Goal: Information Seeking & Learning: Understand process/instructions

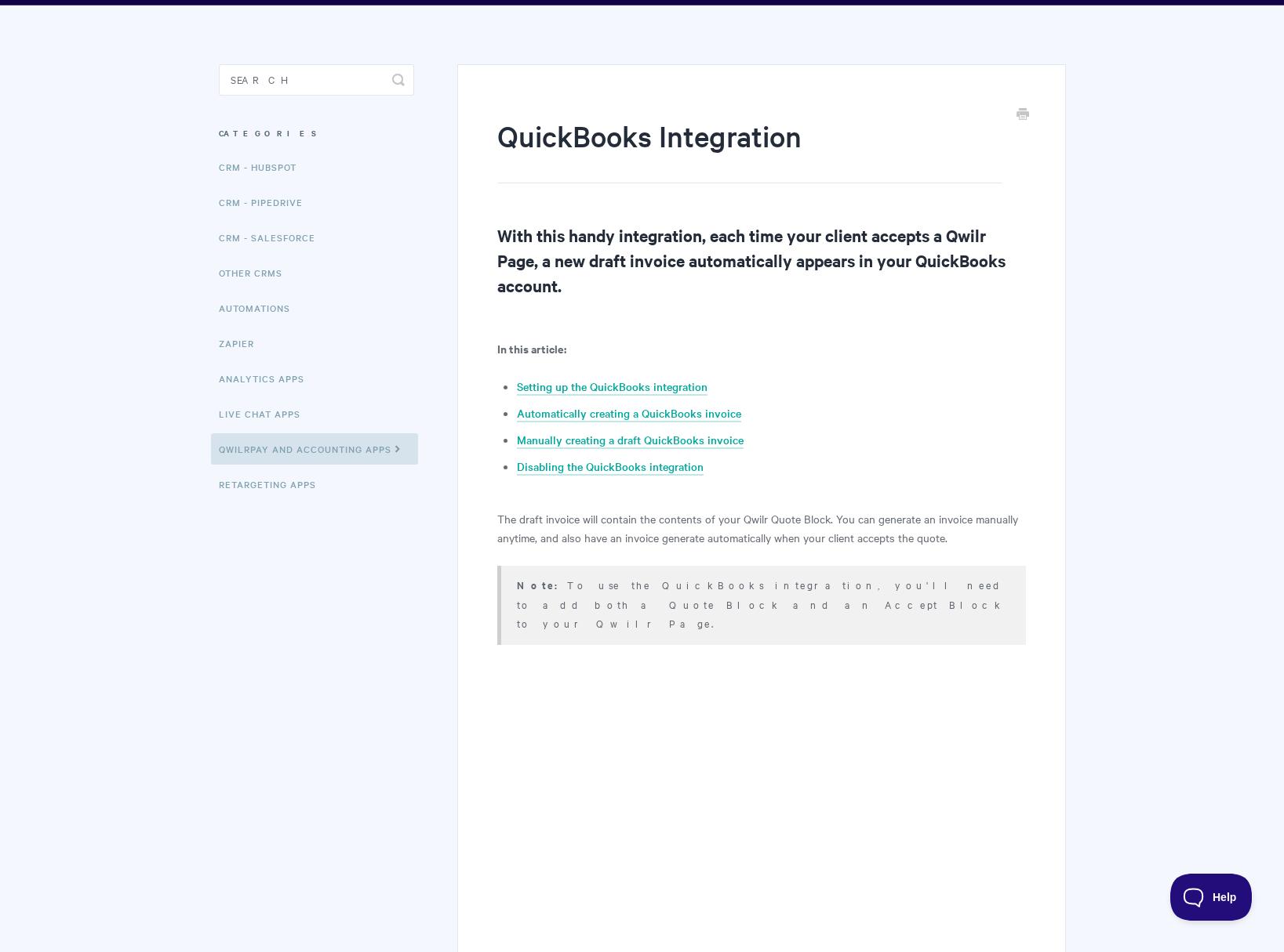
scroll to position [75, 0]
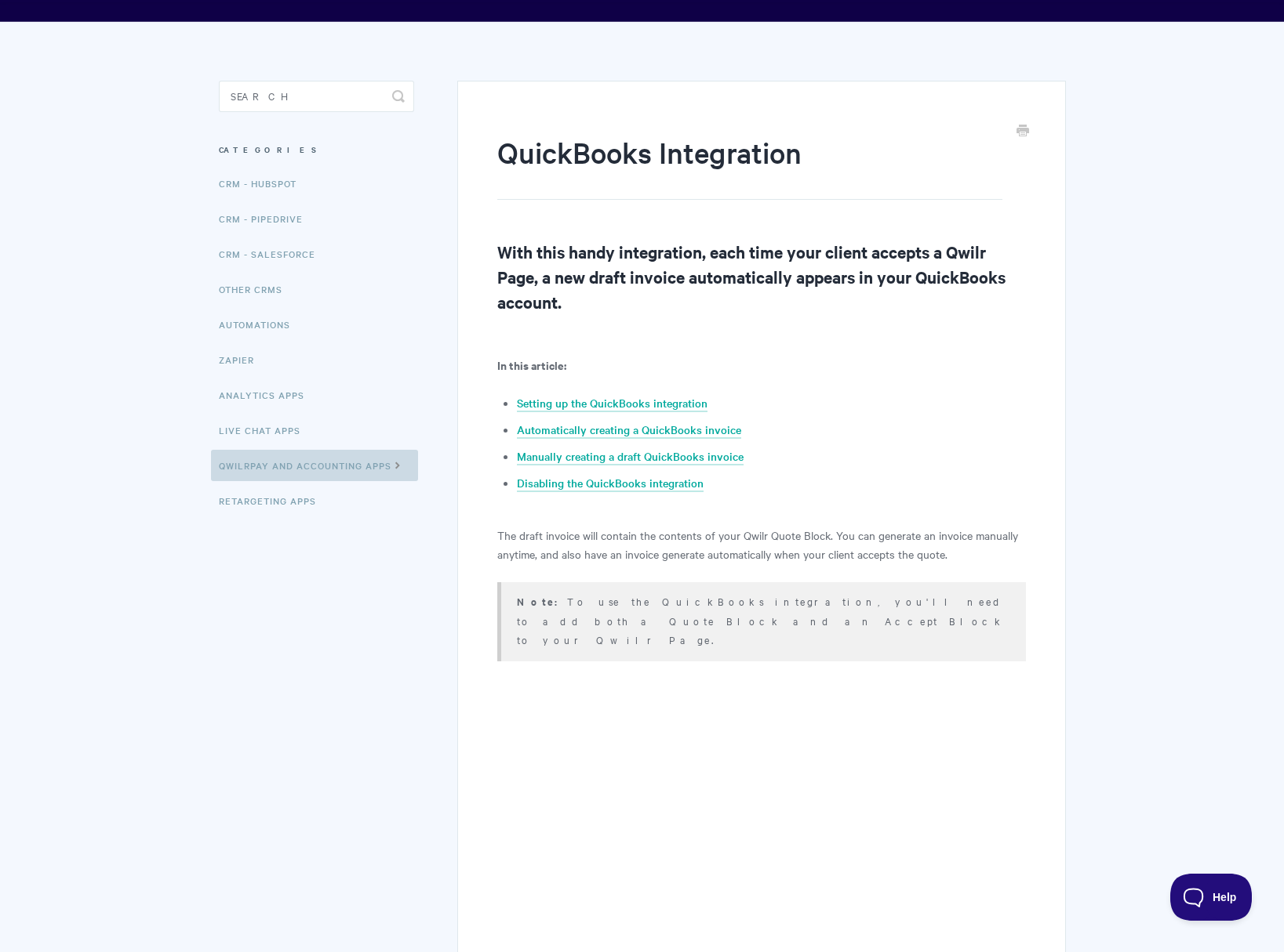
click at [384, 465] on link "QwilrPay and Accounting Apps" at bounding box center [314, 466] width 207 height 32
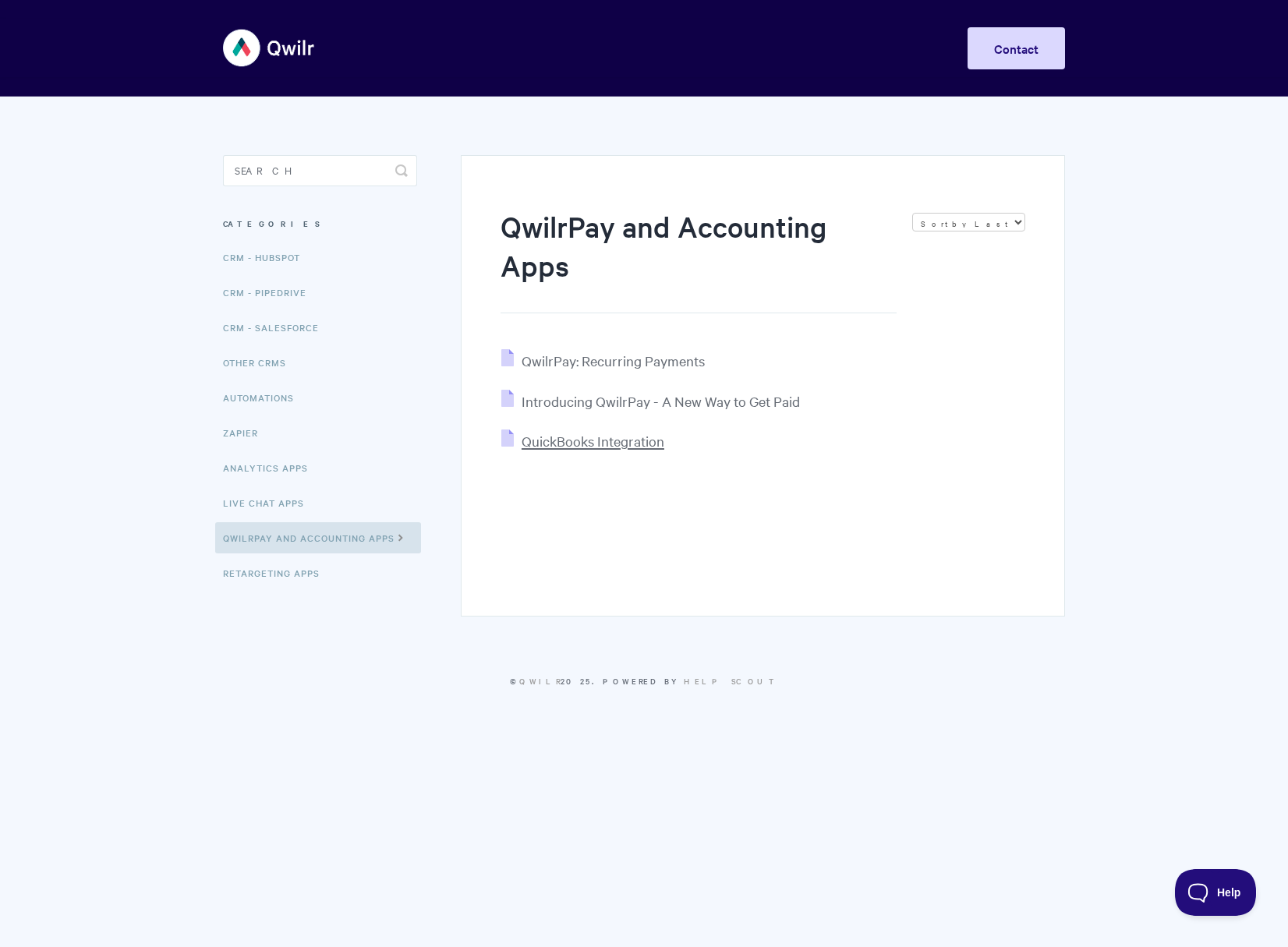
click at [604, 446] on span "QuickBooks Integration" at bounding box center [593, 441] width 143 height 18
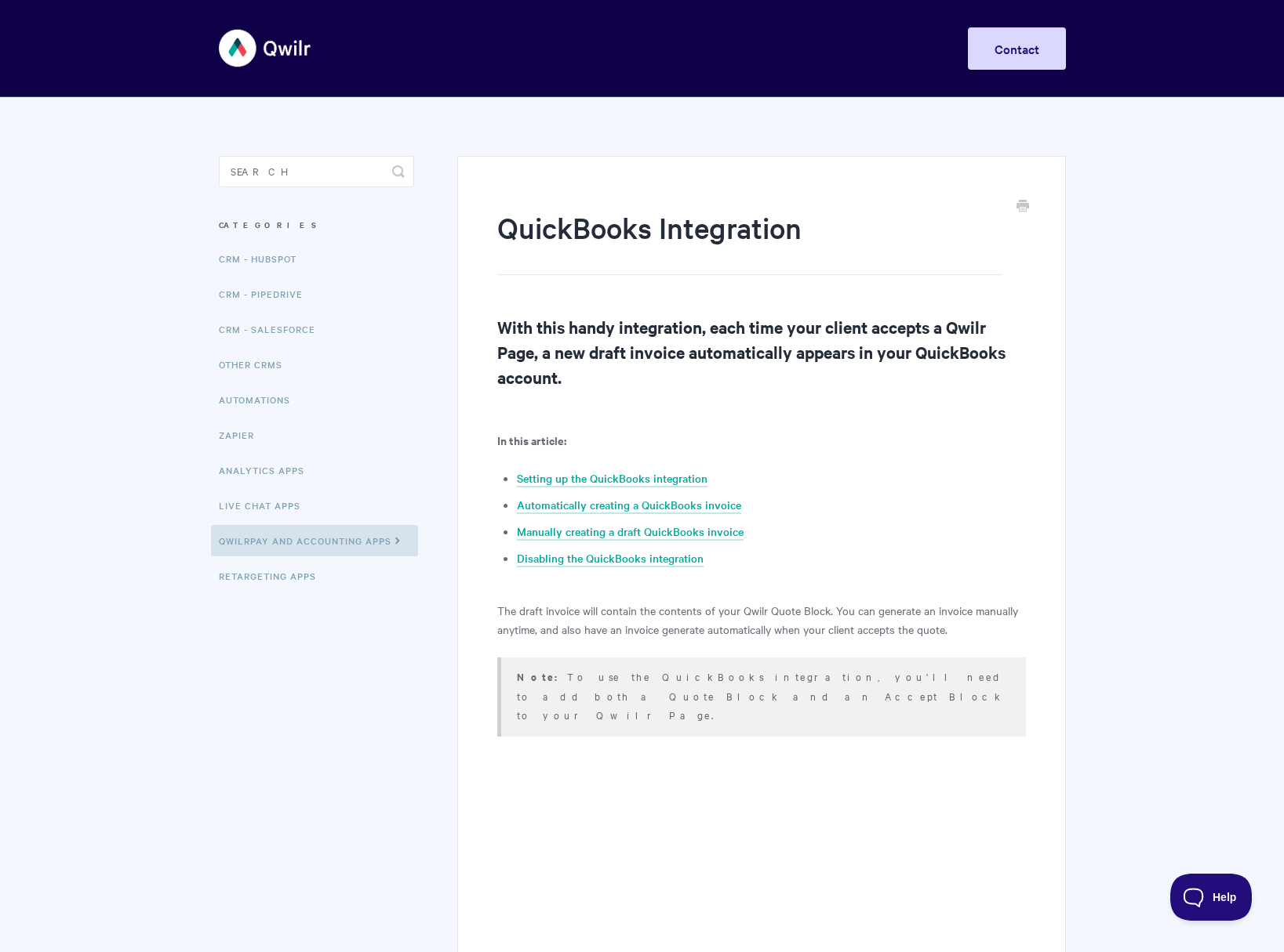
drag, startPoint x: 745, startPoint y: 373, endPoint x: 735, endPoint y: 372, distance: 10.0
